Goal: Use online tool/utility: Utilize a website feature to perform a specific function

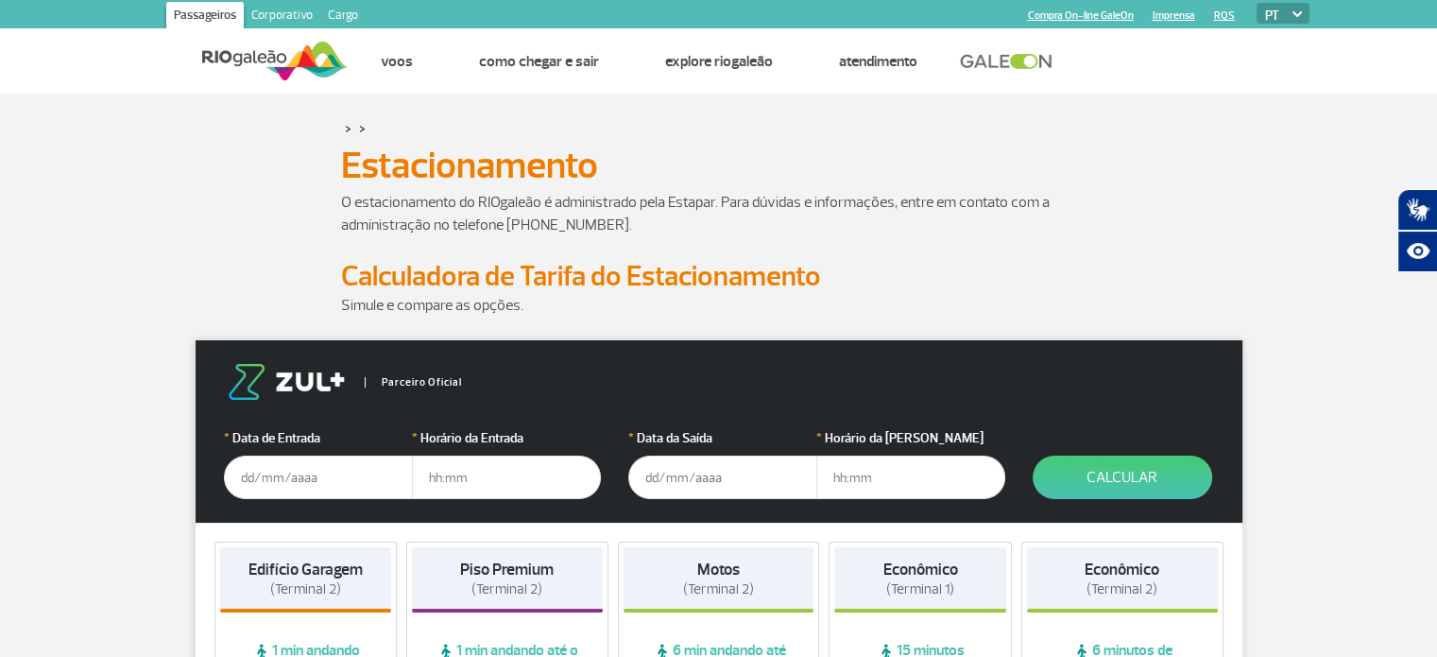
click at [311, 476] on input "text" at bounding box center [318, 476] width 189 height 43
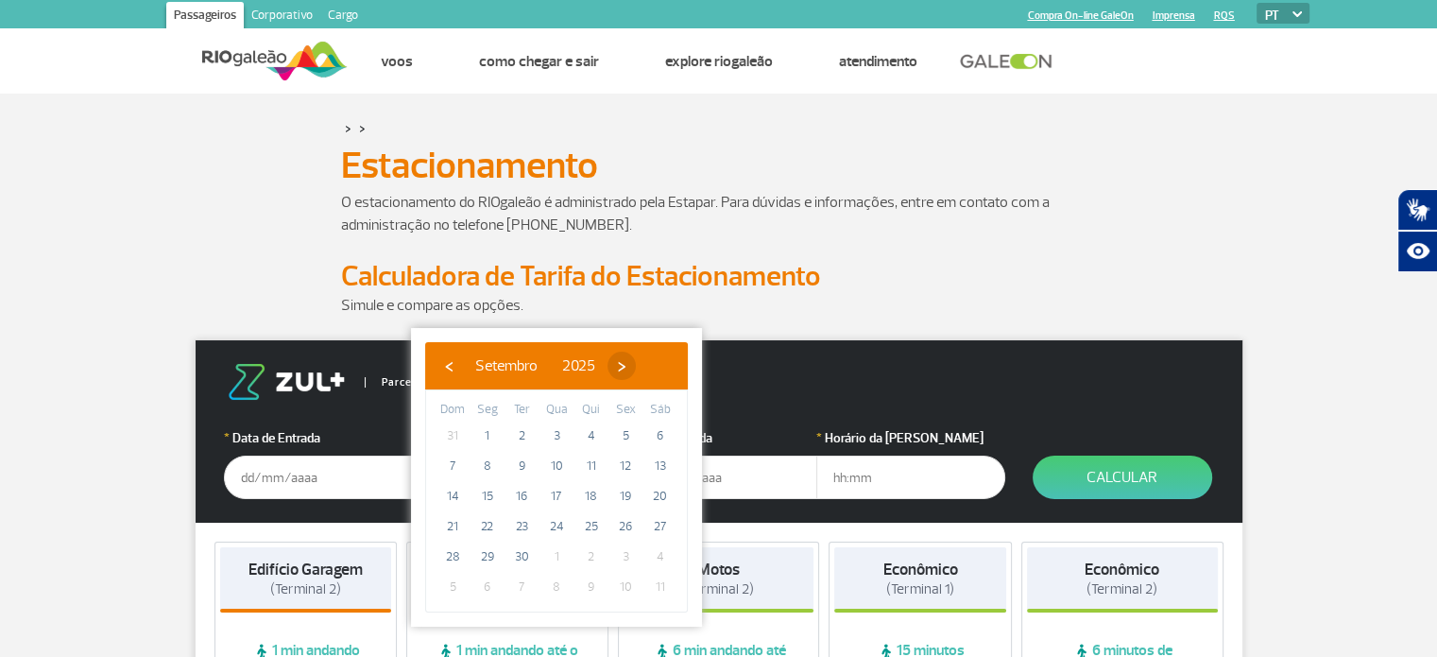
click at [636, 365] on span "›" at bounding box center [621, 365] width 28 height 28
click at [624, 365] on span "›" at bounding box center [610, 365] width 28 height 28
click at [639, 365] on span "›" at bounding box center [624, 365] width 28 height 28
click at [517, 521] on span "20" at bounding box center [521, 526] width 30 height 30
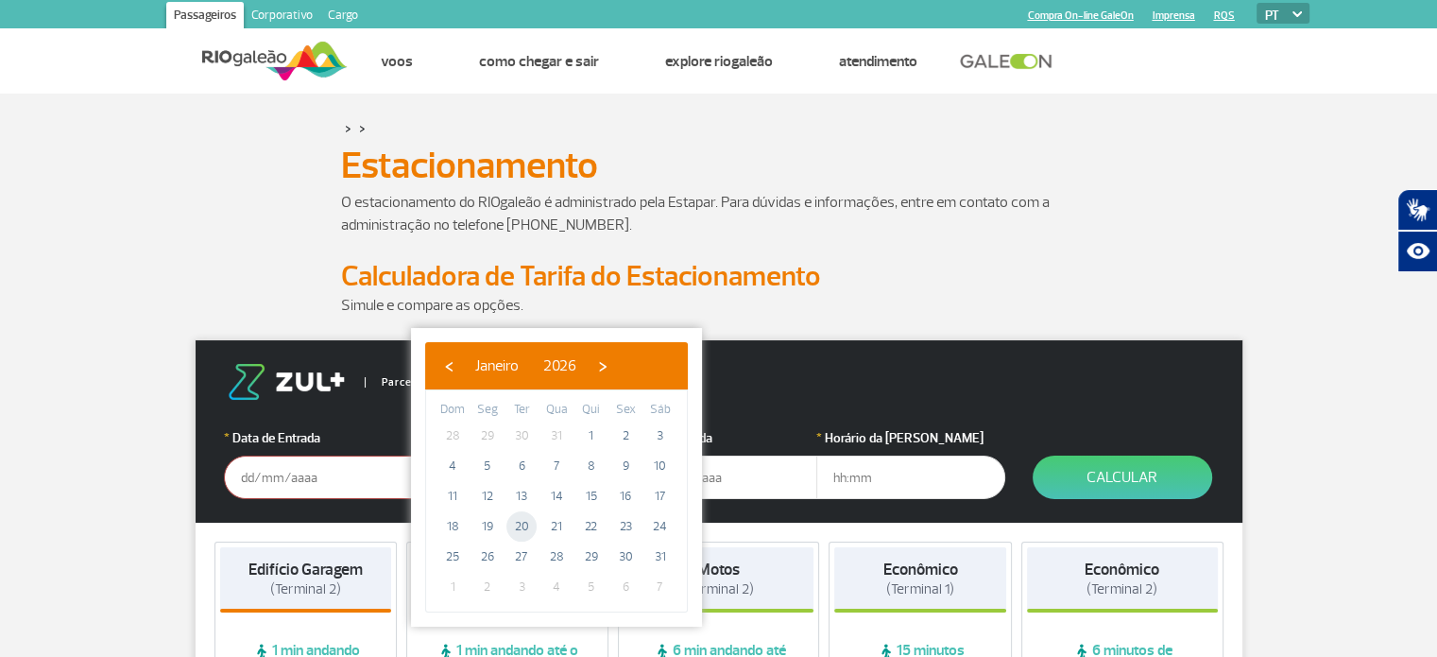
type input "[DATE]"
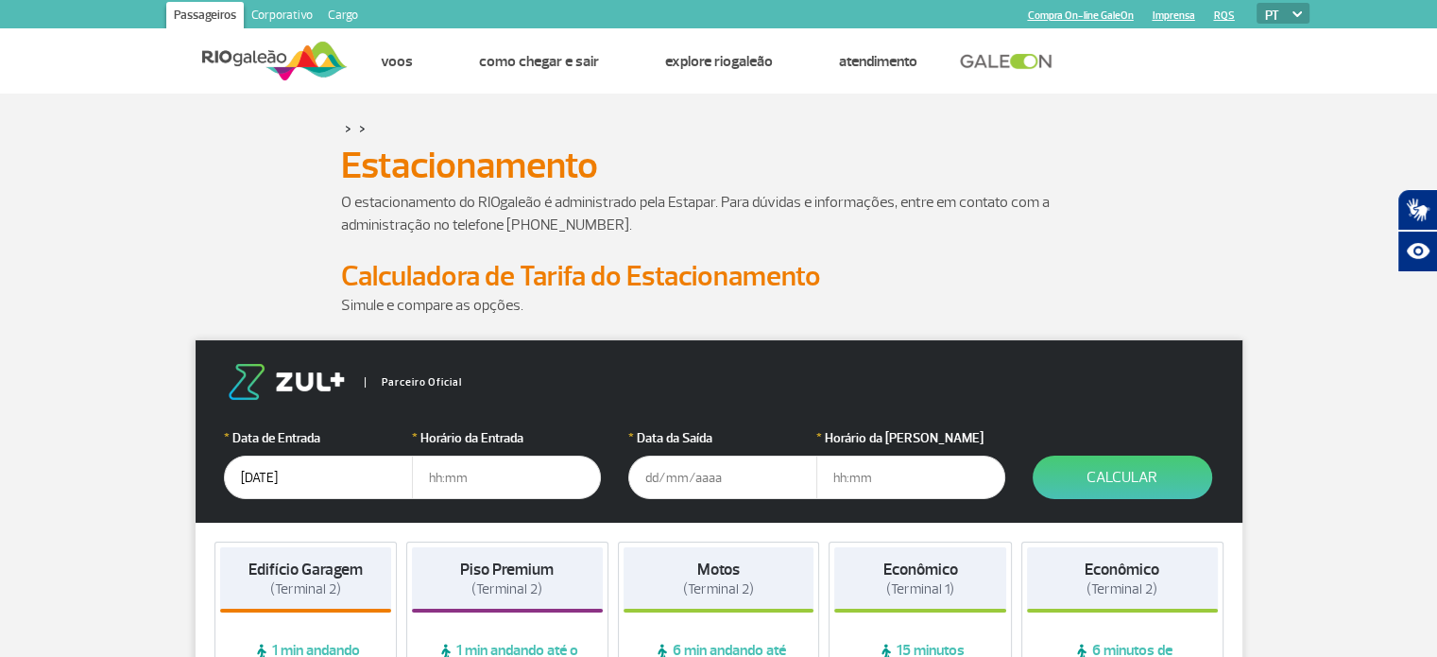
click at [520, 467] on input "text" at bounding box center [506, 476] width 189 height 43
type input "18:00"
click at [739, 470] on input "text" at bounding box center [722, 476] width 189 height 43
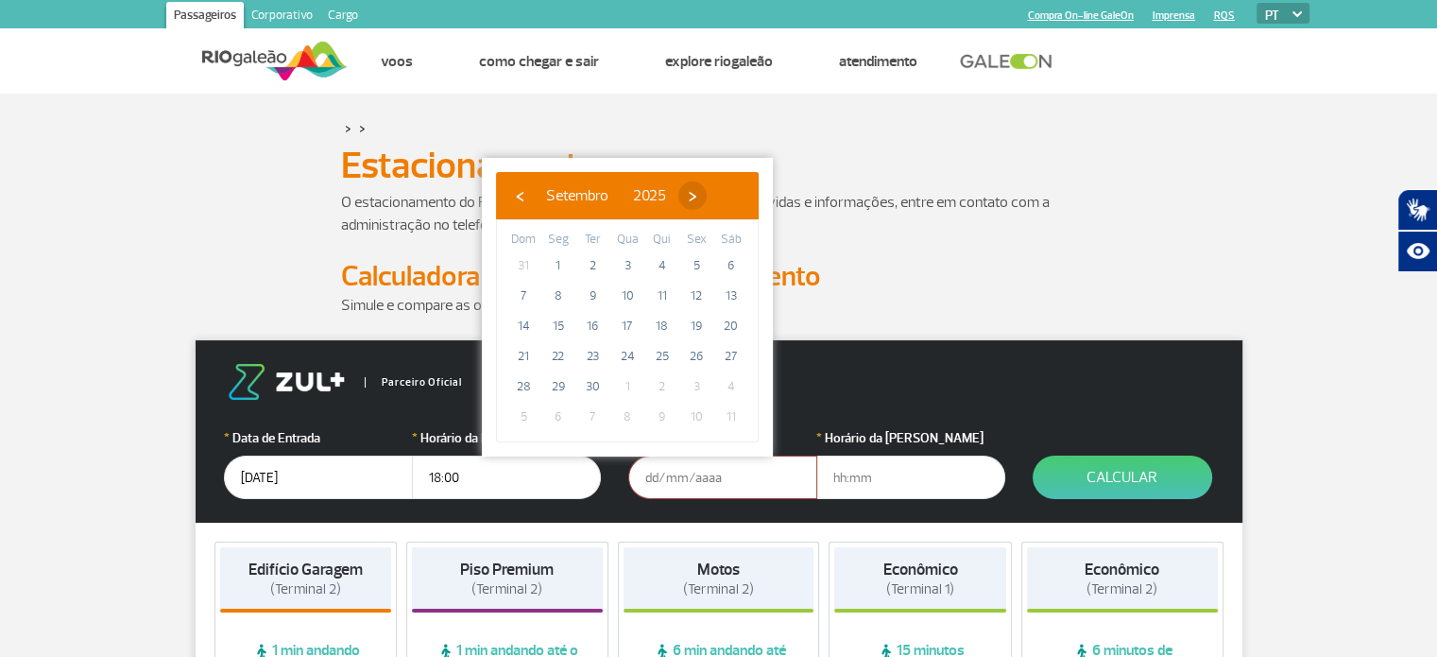
click at [707, 199] on span "›" at bounding box center [692, 195] width 28 height 28
click at [695, 199] on span "›" at bounding box center [681, 195] width 28 height 28
click at [709, 199] on span "›" at bounding box center [695, 195] width 28 height 28
click at [522, 328] on span "11" at bounding box center [523, 326] width 30 height 30
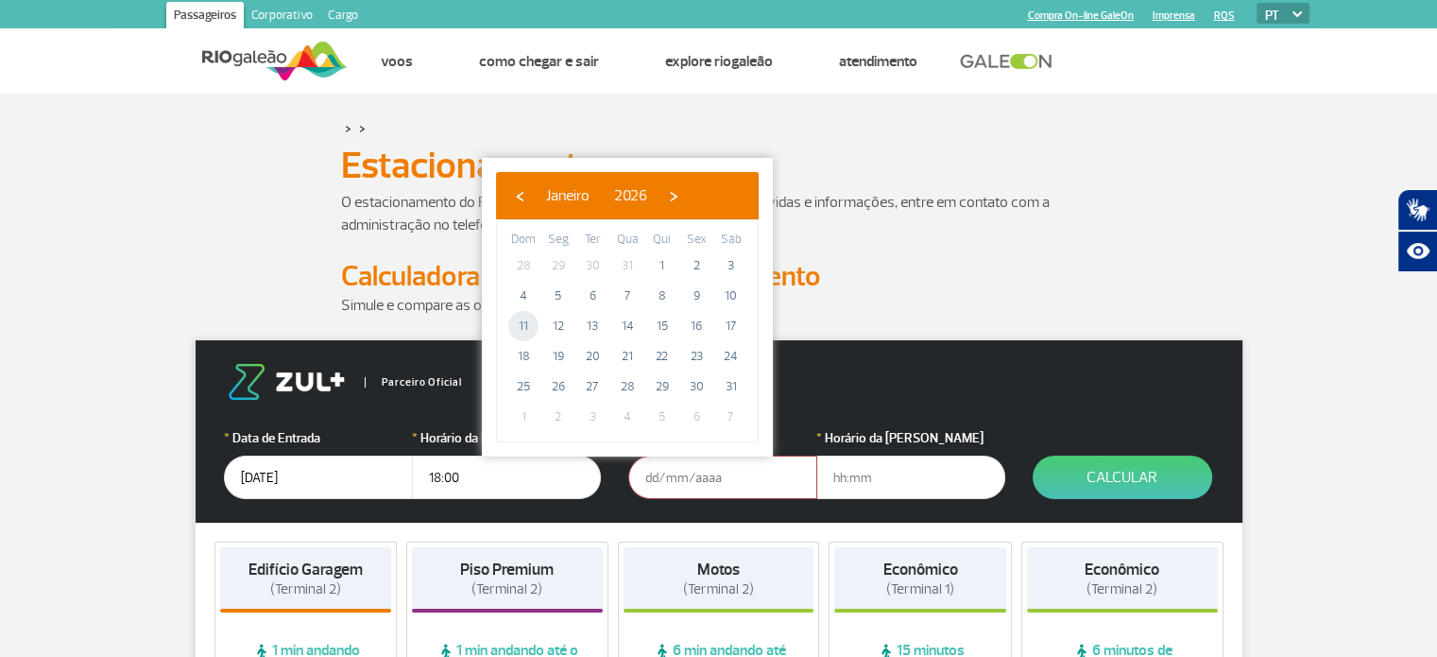
type input "[DATE]"
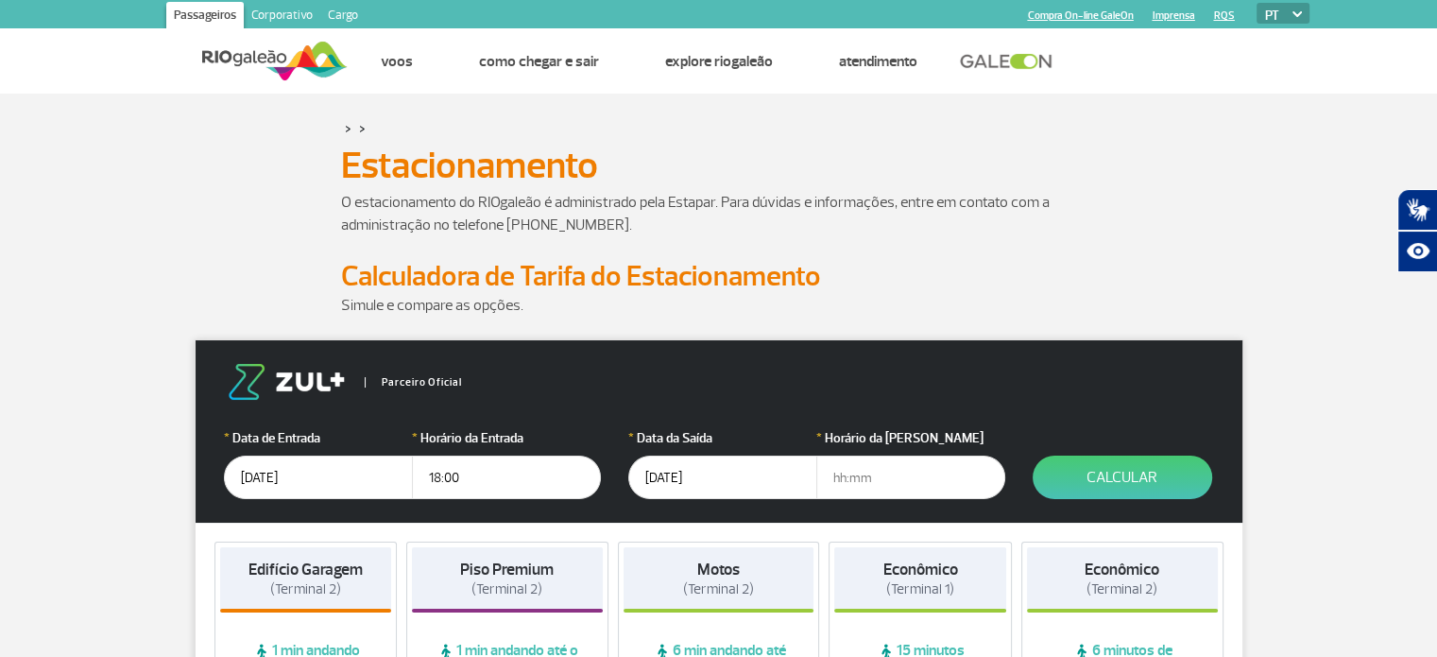
click at [873, 479] on input "text" at bounding box center [910, 476] width 189 height 43
type input "21:00"
click at [1154, 472] on button "Calcular" at bounding box center [1122, 476] width 179 height 43
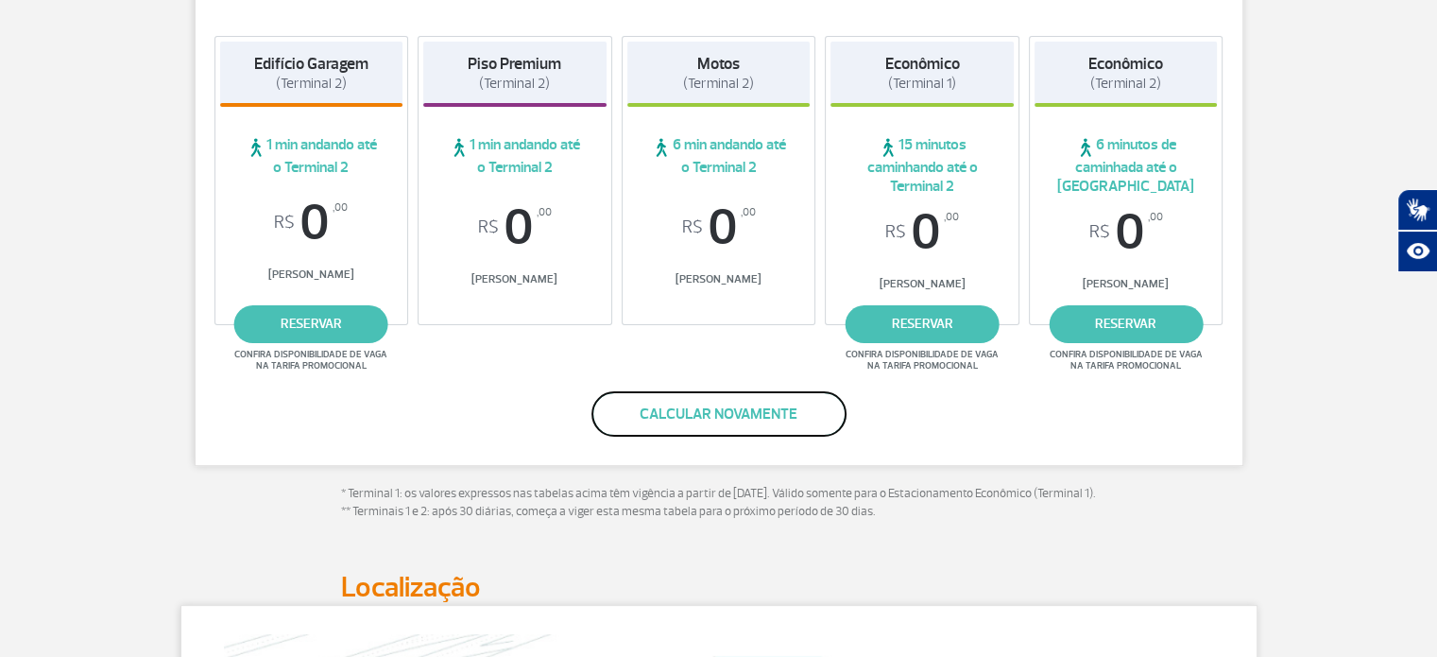
click at [728, 407] on button "Calcular novamente" at bounding box center [718, 413] width 255 height 45
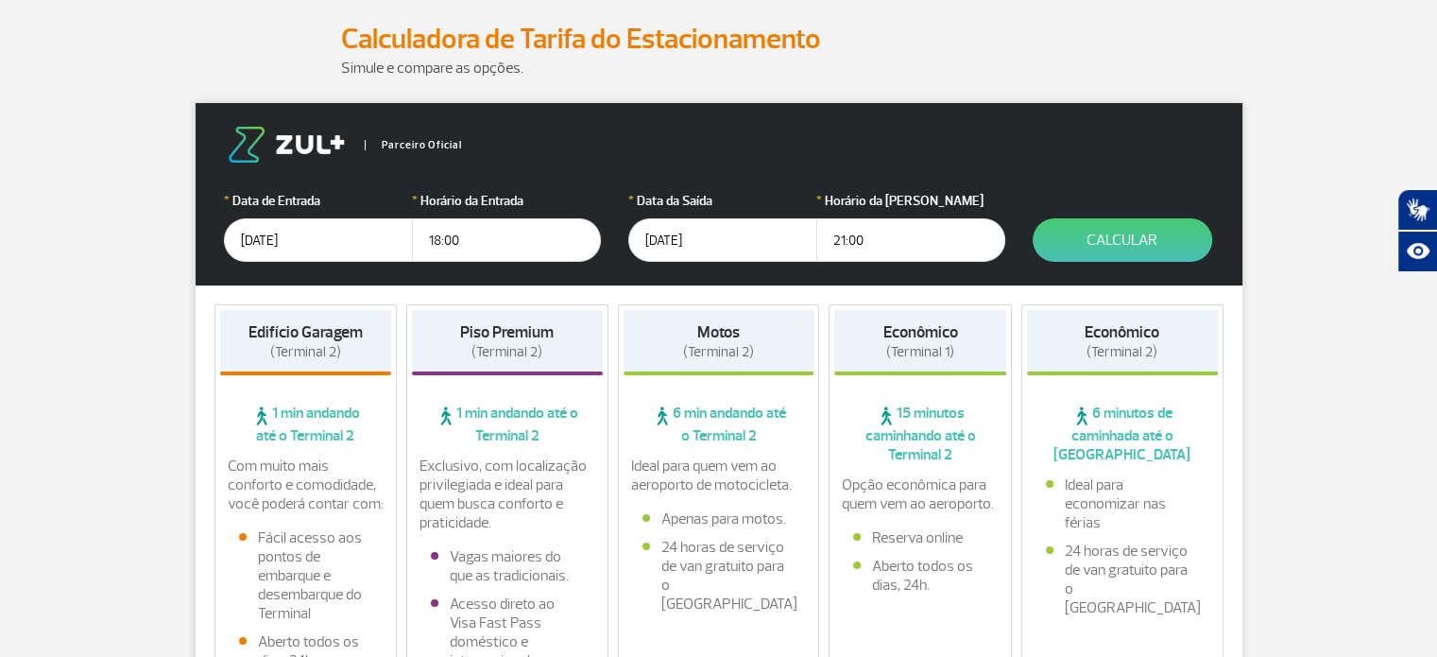
scroll to position [222, 0]
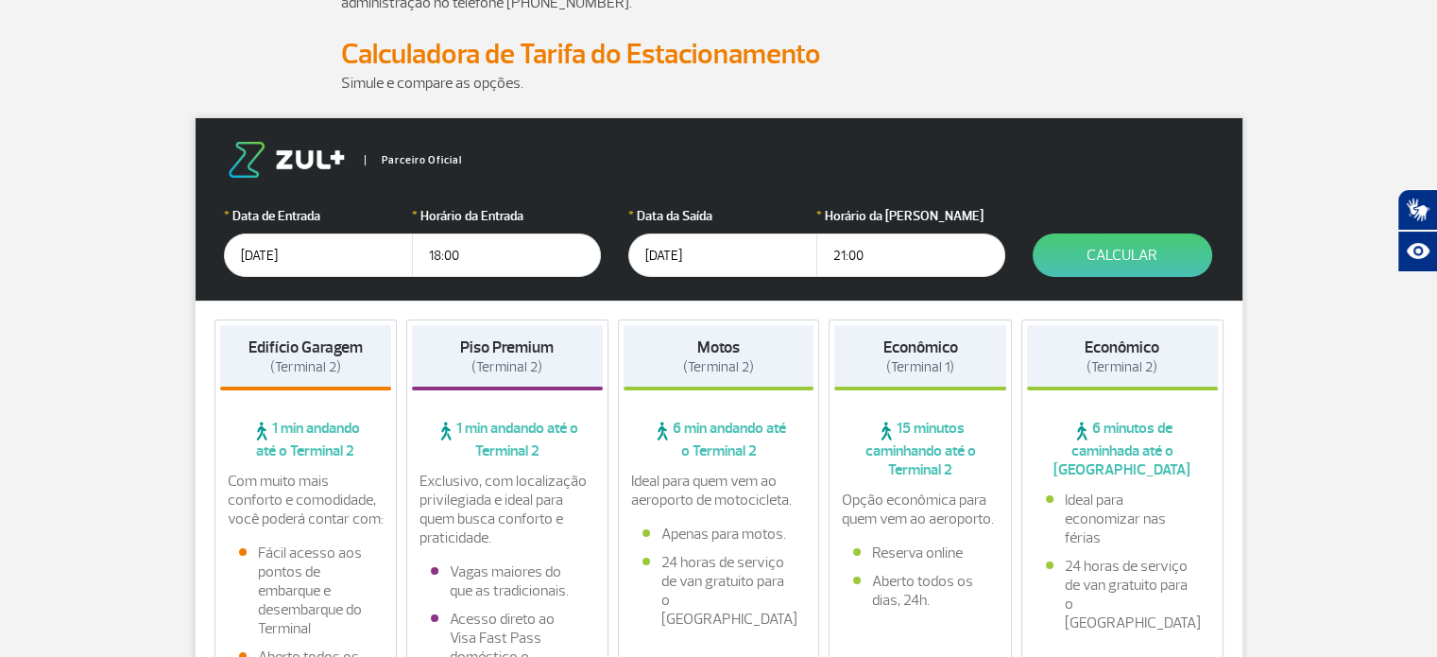
click at [700, 262] on input "[DATE]" at bounding box center [722, 254] width 189 height 43
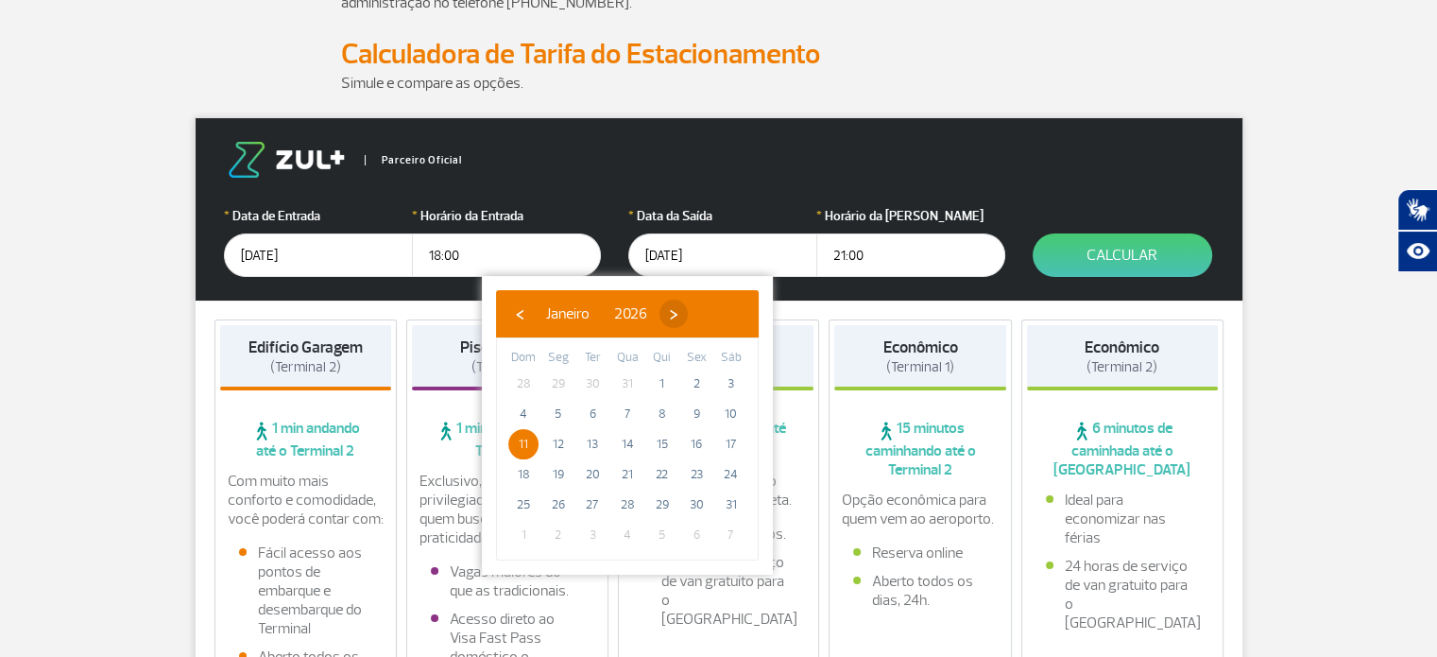
click at [688, 316] on span "›" at bounding box center [673, 313] width 28 height 28
click at [627, 416] on span "11" at bounding box center [627, 414] width 30 height 30
type input "[DATE]"
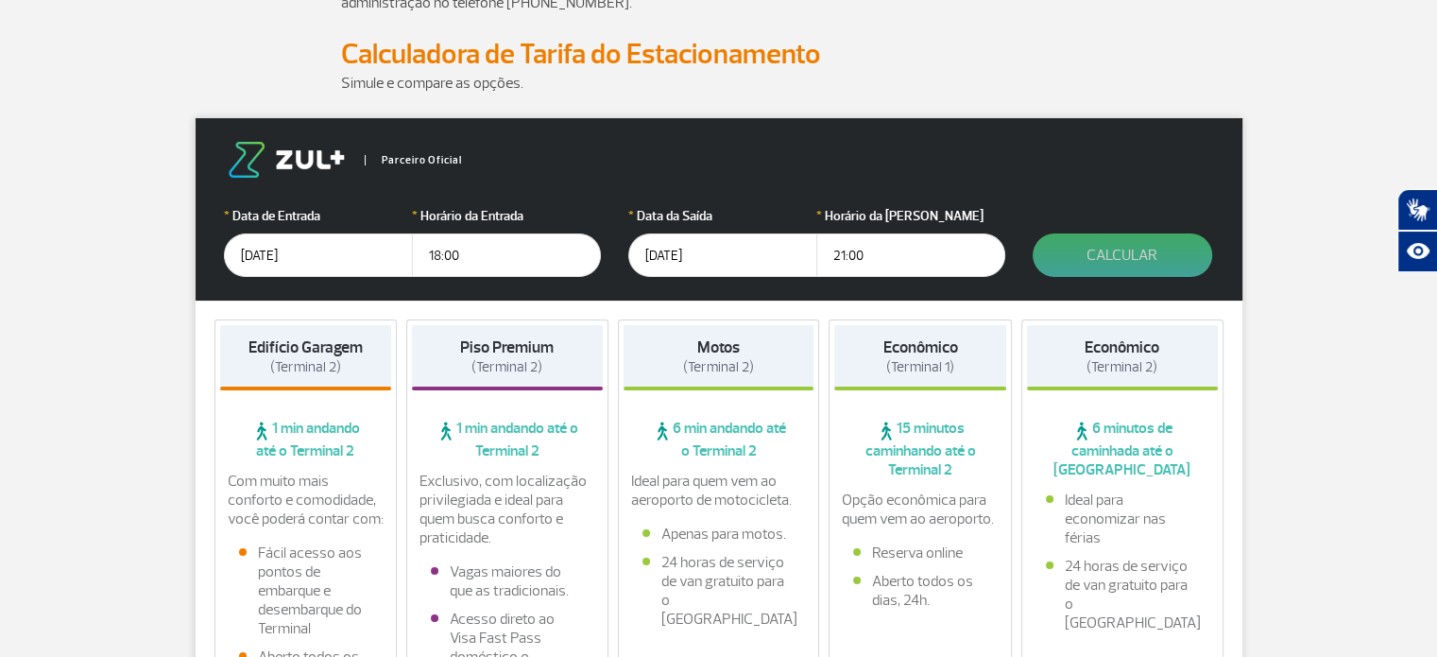
click at [1118, 250] on button "Calcular" at bounding box center [1122, 254] width 179 height 43
